Goal: Task Accomplishment & Management: Complete application form

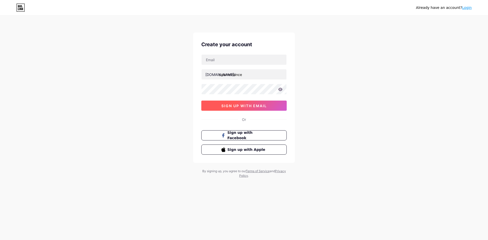
click at [253, 106] on span "sign up with email" at bounding box center [244, 106] width 46 height 4
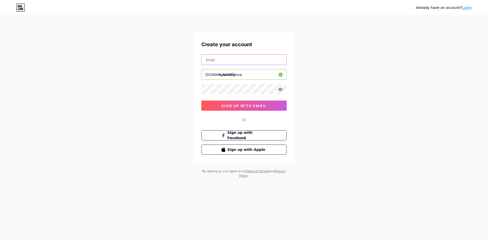
drag, startPoint x: 212, startPoint y: 63, endPoint x: 217, endPoint y: 62, distance: 5.7
click at [212, 63] on input "text" at bounding box center [244, 60] width 85 height 10
click at [243, 59] on input "exelemusi" at bounding box center [244, 60] width 85 height 10
type input "e"
type input "[EMAIL_ADDRESS][DOMAIN_NAME]"
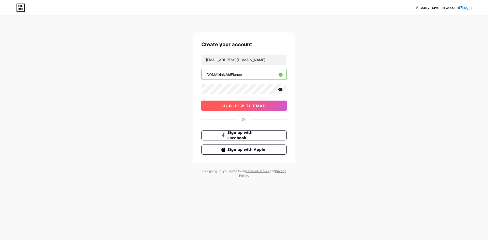
click at [267, 107] on button "sign up with email" at bounding box center [243, 106] width 85 height 10
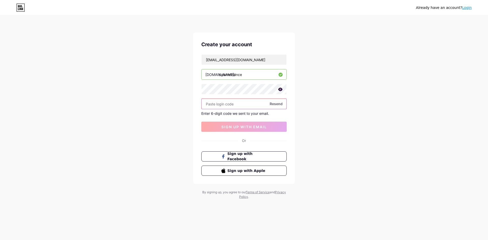
click at [262, 104] on input "text" at bounding box center [244, 104] width 85 height 10
click at [272, 105] on span "Resend" at bounding box center [276, 103] width 13 height 5
click at [254, 106] on input "text" at bounding box center [244, 104] width 85 height 10
click at [265, 75] on input "calameldance" at bounding box center [244, 74] width 85 height 10
click at [241, 107] on input "text" at bounding box center [244, 104] width 85 height 10
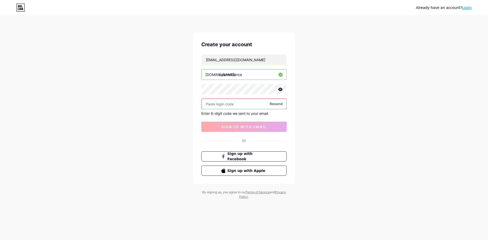
paste input "844338"
type input "844338"
click at [248, 126] on span "sign up with email" at bounding box center [244, 127] width 46 height 4
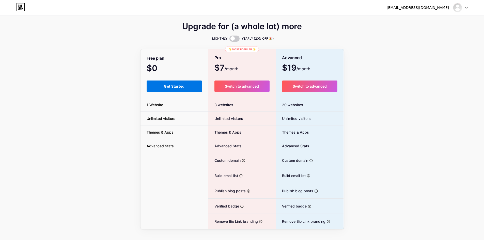
click at [181, 87] on span "Get Started" at bounding box center [174, 86] width 21 height 4
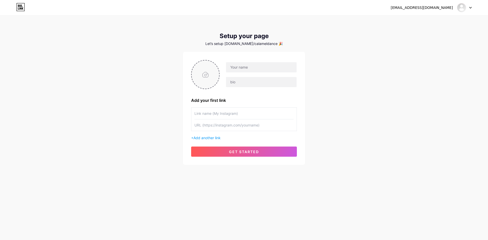
click at [211, 74] on input "file" at bounding box center [205, 75] width 27 height 28
type input "C:\fakepath\1681226788_dubabah-club-p-pyatilistnik-[PERSON_NAME]-tsveti-krasivo…"
click at [255, 71] on input "text" at bounding box center [261, 67] width 71 height 10
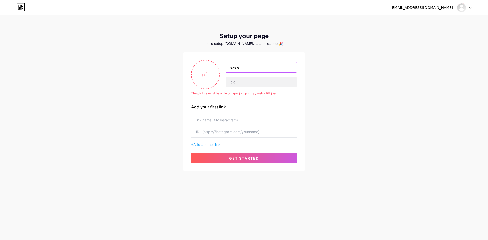
type input "exele"
click at [305, 60] on div "[EMAIL_ADDRESS][DOMAIN_NAME] Dashboard Logout Setup your page Let’s setup [DOMA…" at bounding box center [244, 94] width 488 height 188
click at [209, 75] on input "file" at bounding box center [205, 75] width 27 height 28
type input "C:\fakepath\1681226788_dubabah-club-p-pyatilistnik-[PERSON_NAME]-tsveti-krasivo…"
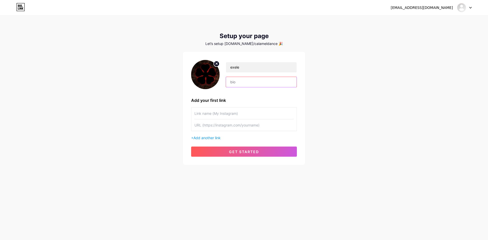
click at [257, 82] on input "text" at bounding box center [261, 82] width 71 height 10
click at [332, 92] on div "[EMAIL_ADDRESS][DOMAIN_NAME] Dashboard Logout Setup your page Let’s setup [DOMA…" at bounding box center [244, 90] width 488 height 181
click at [266, 83] on input "text" at bounding box center [261, 82] width 71 height 10
paste input "844338"
type input "844338"
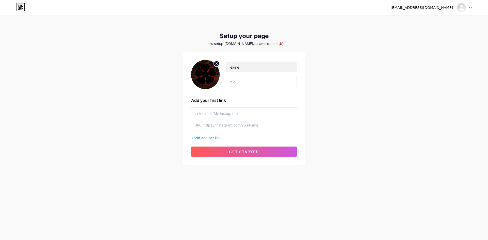
paste input "[URL][DOMAIN_NAME]"
type input "[URL][DOMAIN_NAME]"
paste input "[URL][DOMAIN_NAME]"
type input "Twich [URL][DOMAIN_NAME]"
click at [252, 68] on input "exele" at bounding box center [261, 67] width 71 height 10
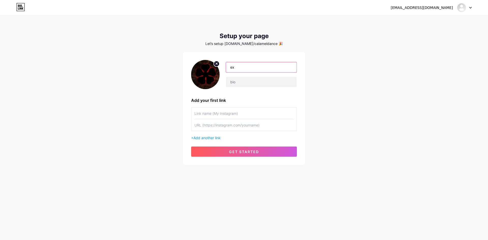
type input "e"
click at [250, 113] on input "text" at bounding box center [244, 113] width 99 height 11
paste input "[URL][DOMAIN_NAME]"
type input "[URL][DOMAIN_NAME]"
click at [255, 127] on input "text" at bounding box center [244, 125] width 99 height 11
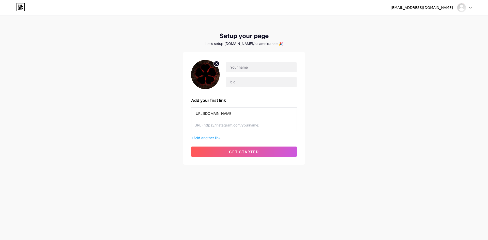
click at [263, 116] on input "[URL][DOMAIN_NAME]" at bounding box center [244, 113] width 99 height 11
type input "t"
paste input "[URL][DOMAIN_NAME]"
type input "[URL][DOMAIN_NAME]"
click at [239, 123] on input "text" at bounding box center [244, 125] width 99 height 11
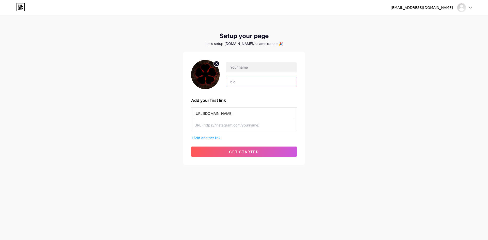
click at [241, 83] on input "text" at bounding box center [261, 82] width 71 height 10
type input "m"
click at [270, 66] on input "text" at bounding box center [261, 67] width 71 height 10
type input "Exele"
drag, startPoint x: 331, startPoint y: 64, endPoint x: 316, endPoint y: 79, distance: 21.0
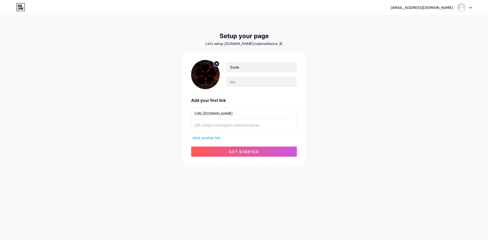
click at [332, 64] on div "[EMAIL_ADDRESS][DOMAIN_NAME] Dashboard Logout Setup your page Let’s setup [DOMA…" at bounding box center [244, 90] width 488 height 181
click at [250, 129] on input "text" at bounding box center [244, 125] width 99 height 11
click at [265, 81] on input "text" at bounding box center [261, 82] width 71 height 10
type input "Discord : calamenandance"
click at [262, 125] on input "text" at bounding box center [244, 125] width 99 height 11
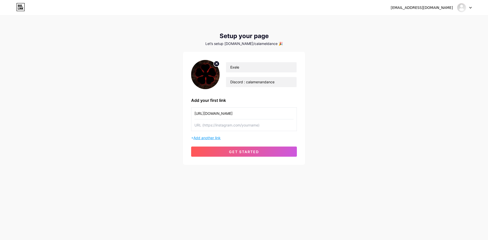
click at [219, 139] on span "Add another link" at bounding box center [207, 138] width 27 height 4
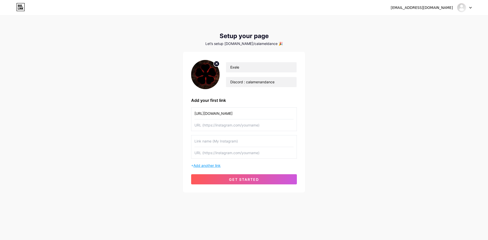
click at [211, 164] on span "Add another link" at bounding box center [207, 166] width 27 height 4
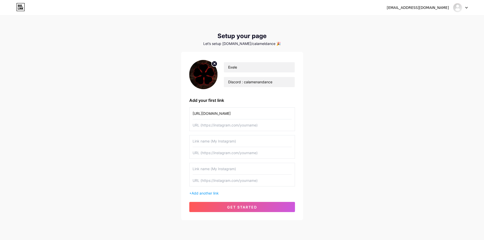
click at [230, 144] on input "text" at bounding box center [242, 141] width 99 height 11
drag, startPoint x: 265, startPoint y: 113, endPoint x: 147, endPoint y: 115, distance: 117.8
click at [149, 115] on div "[EMAIL_ADDRESS][DOMAIN_NAME] Dashboard Logout Setup your page Let’s setup [DOMA…" at bounding box center [242, 118] width 484 height 237
click at [237, 146] on input "text" at bounding box center [242, 141] width 99 height 11
type input "Twich"
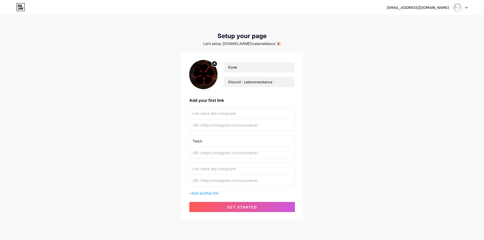
click at [245, 154] on input "text" at bounding box center [242, 152] width 99 height 11
paste input "[URL][DOMAIN_NAME]"
type input "[URL][DOMAIN_NAME]"
click at [220, 174] on input "text" at bounding box center [242, 168] width 99 height 11
click at [221, 171] on input "text" at bounding box center [242, 168] width 99 height 11
